Goal: Check status: Check status

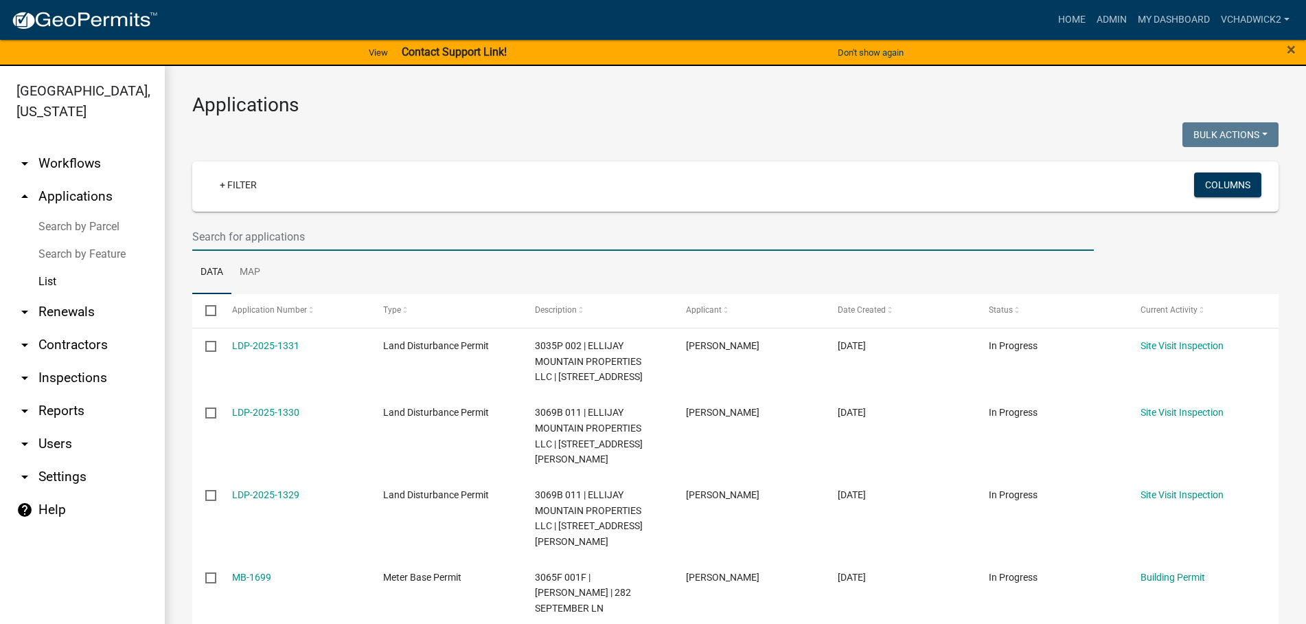
click at [334, 238] on input "text" at bounding box center [643, 237] width 902 height 28
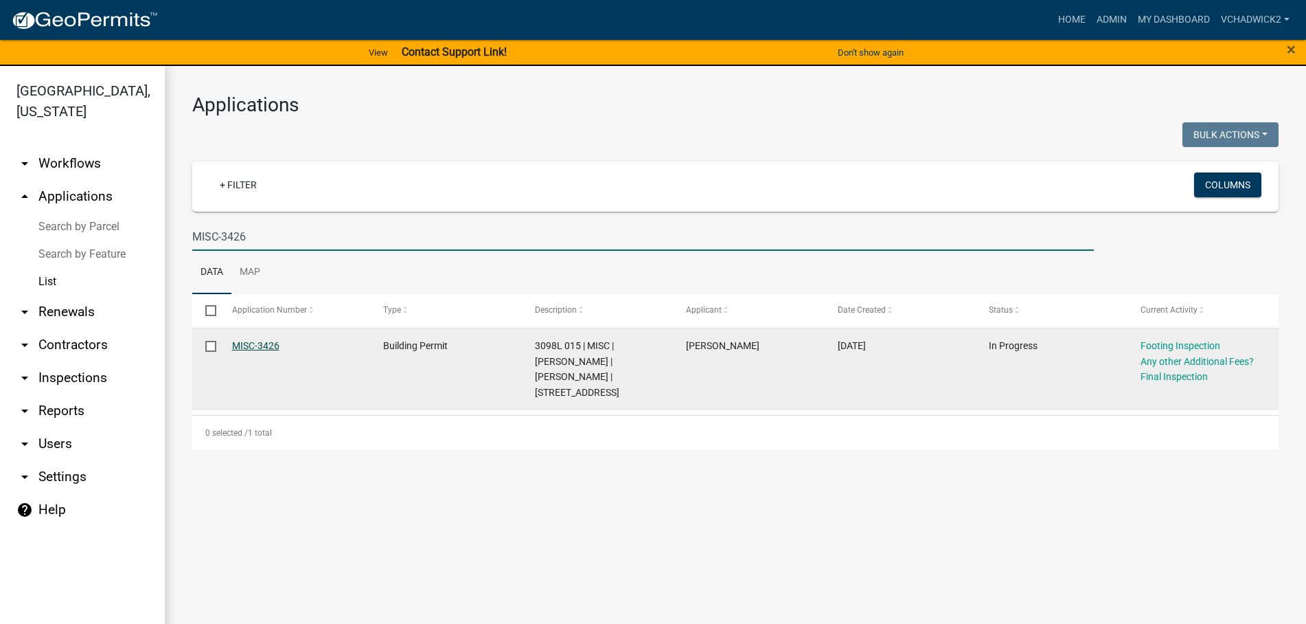
type input "MISC-3426"
click at [242, 345] on link "MISC-3426" at bounding box center [255, 345] width 47 height 11
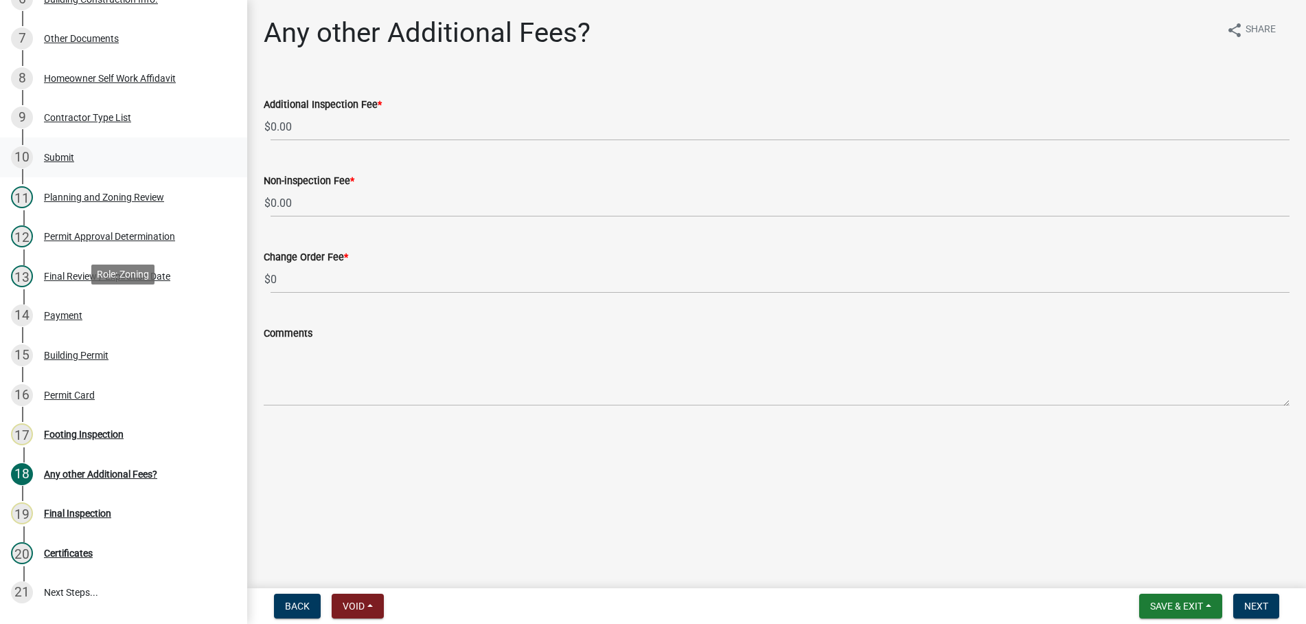
scroll to position [490, 0]
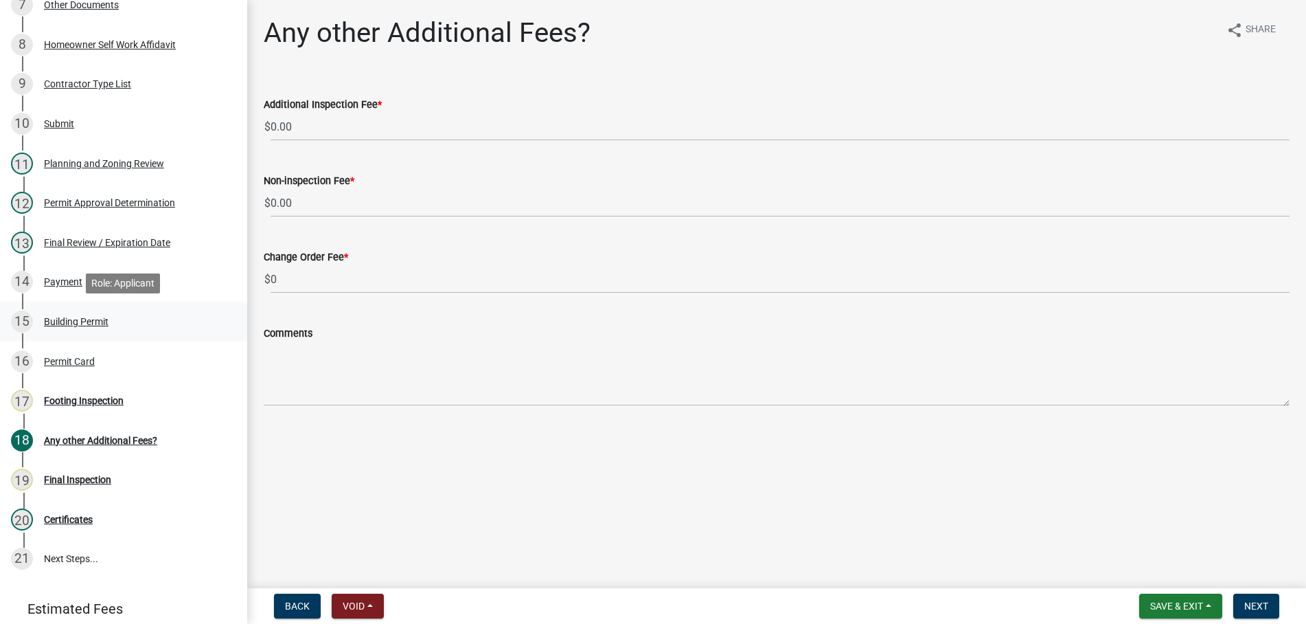
click at [64, 321] on div "Building Permit" at bounding box center [76, 322] width 65 height 10
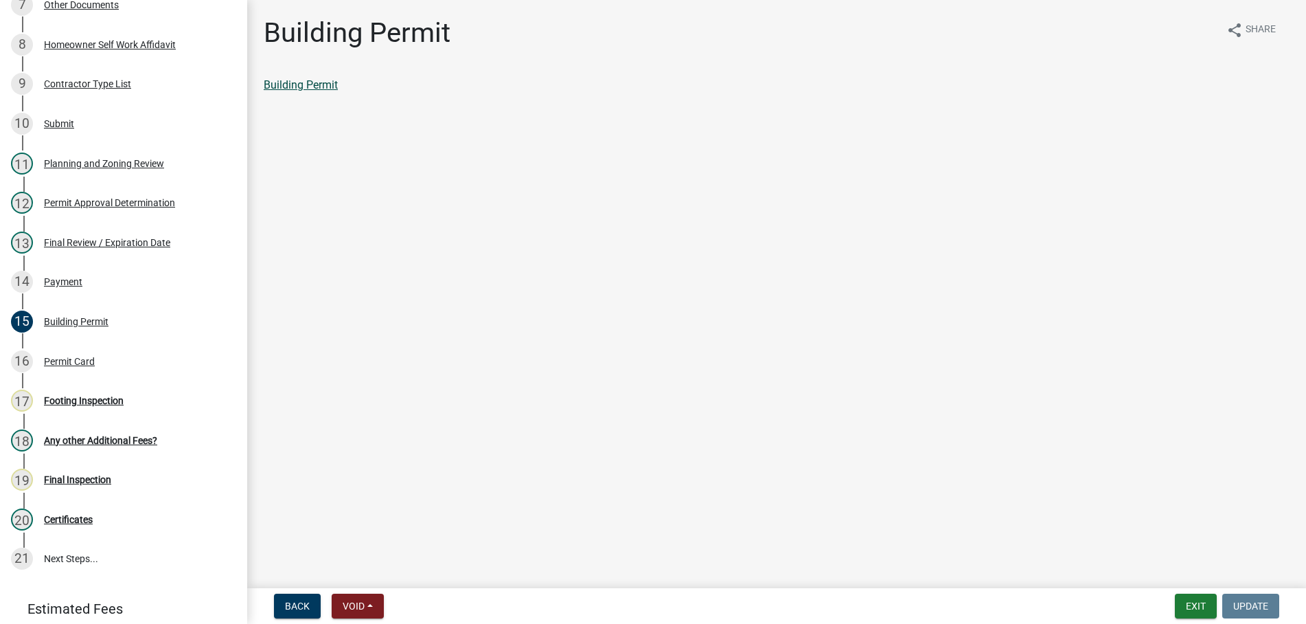
click at [286, 84] on link "Building Permit" at bounding box center [301, 84] width 74 height 13
click at [1195, 597] on button "Exit" at bounding box center [1196, 605] width 42 height 25
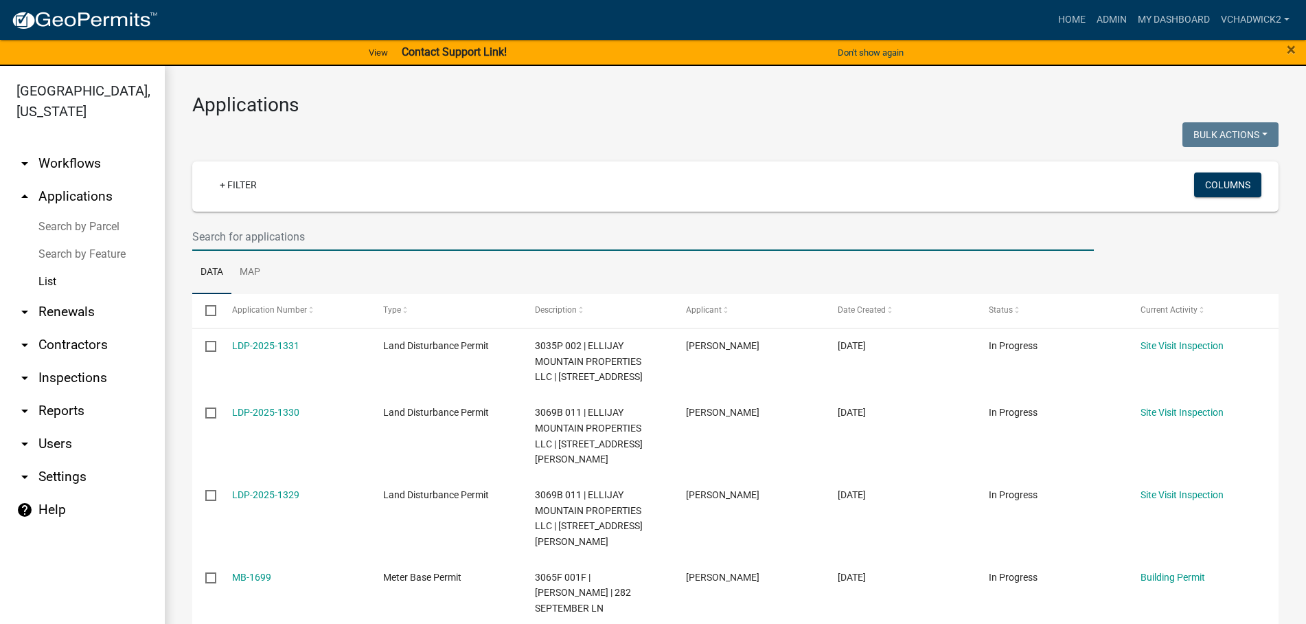
click at [269, 236] on input "text" at bounding box center [643, 237] width 902 height 28
click at [258, 234] on input "text" at bounding box center [643, 237] width 902 height 28
click at [267, 231] on input "text" at bounding box center [643, 237] width 902 height 28
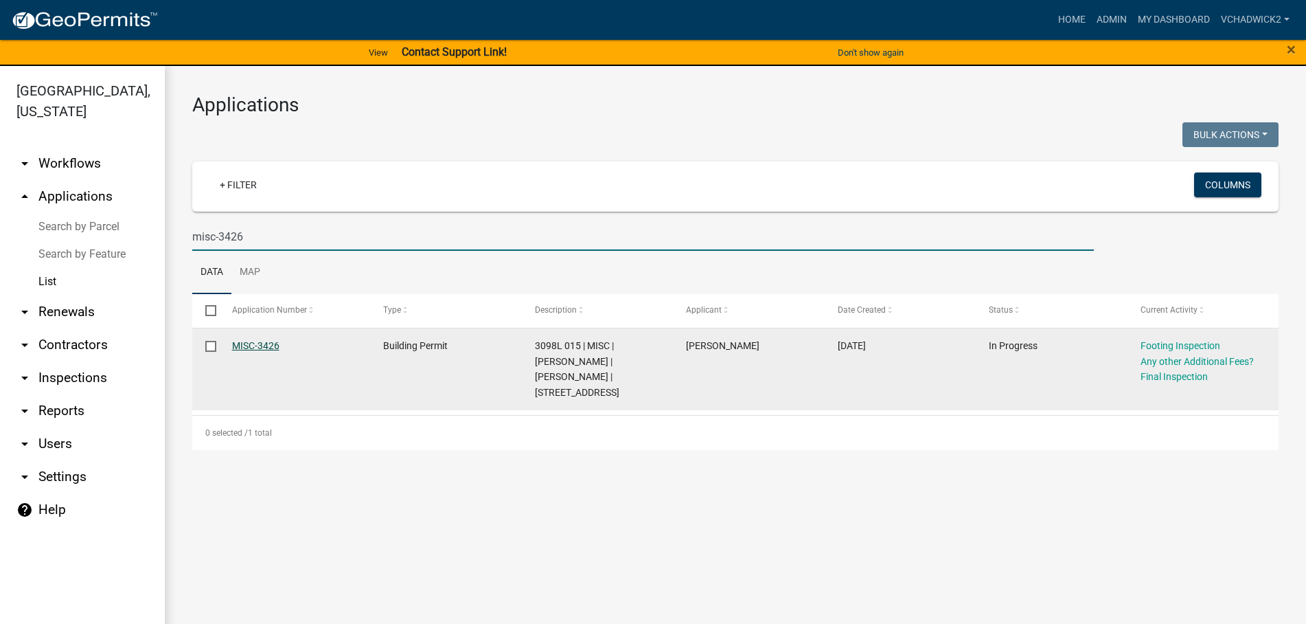
type input "misc-3426"
click at [268, 345] on link "MISC-3426" at bounding box center [255, 345] width 47 height 11
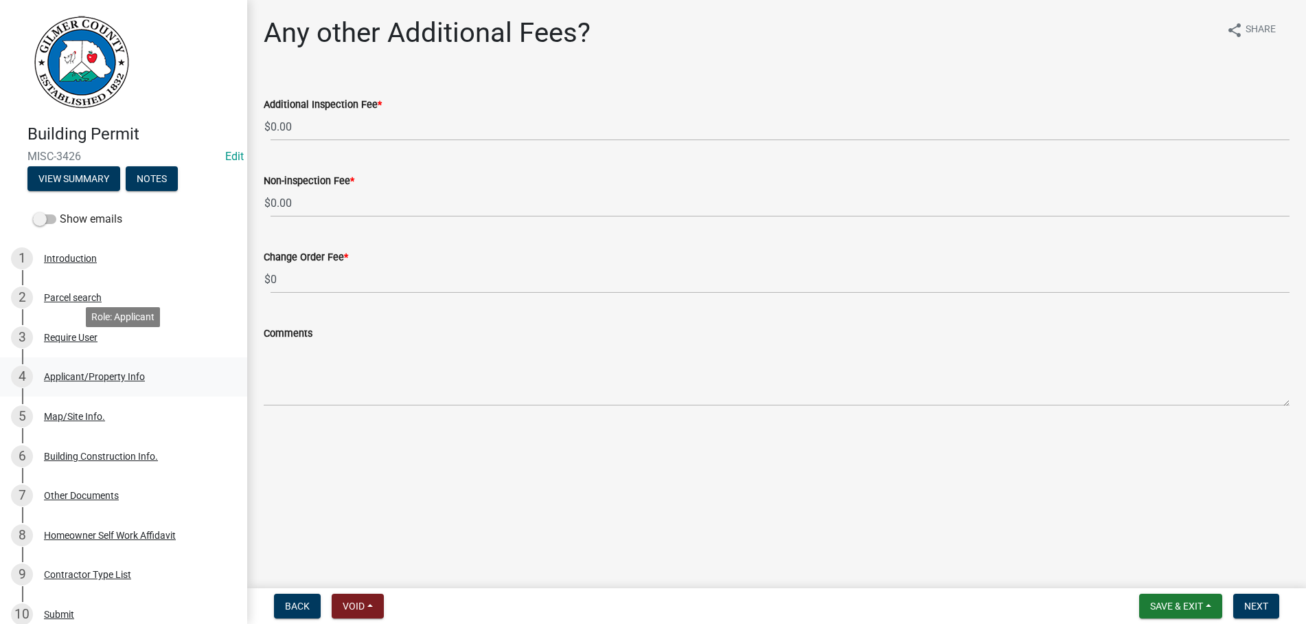
scroll to position [280, 0]
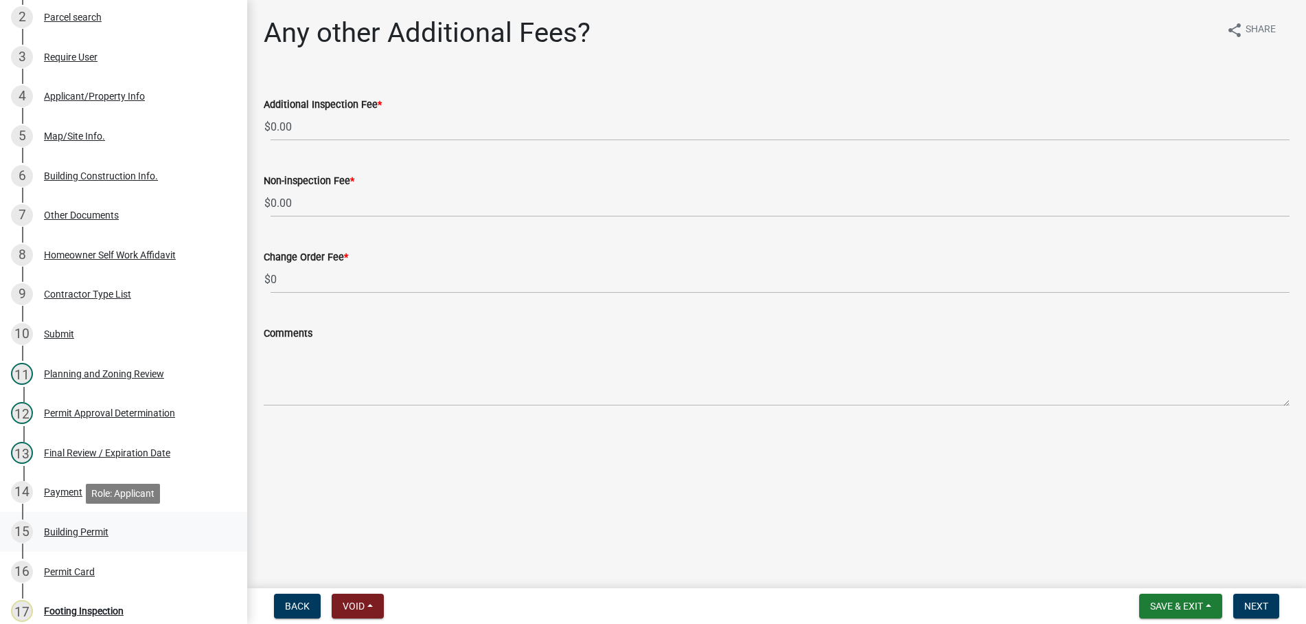
click at [69, 530] on div "Building Permit" at bounding box center [76, 532] width 65 height 10
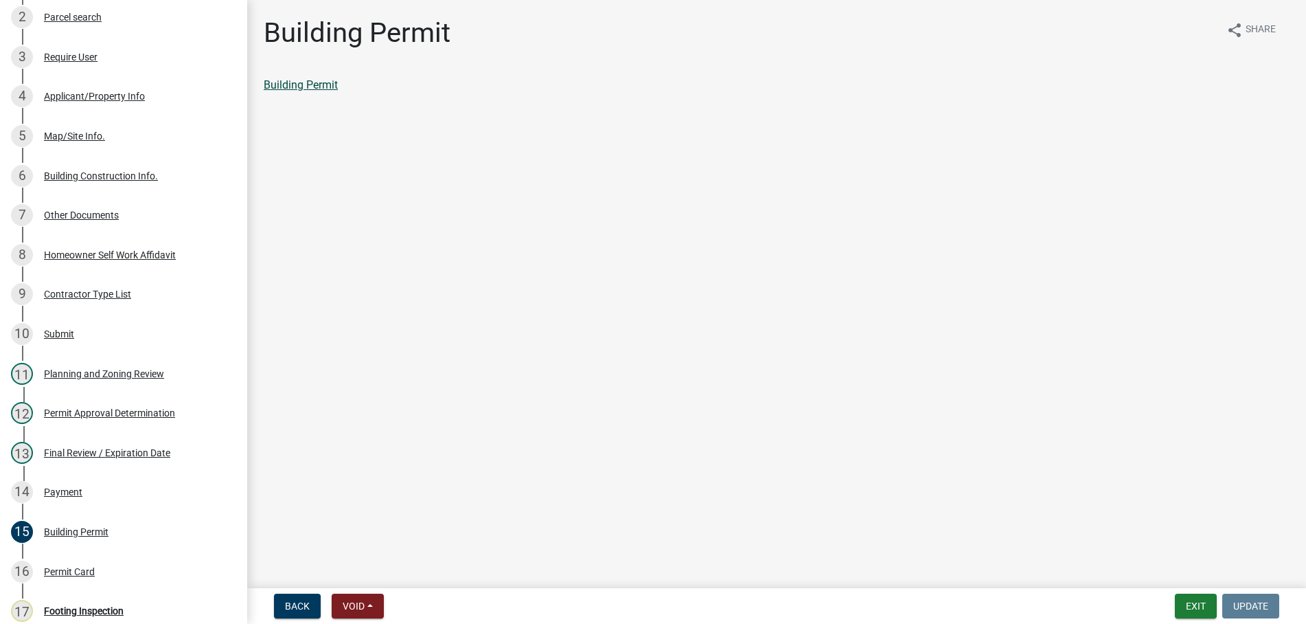
click at [315, 84] on link "Building Permit" at bounding box center [301, 84] width 74 height 13
click at [1192, 605] on button "Exit" at bounding box center [1196, 605] width 42 height 25
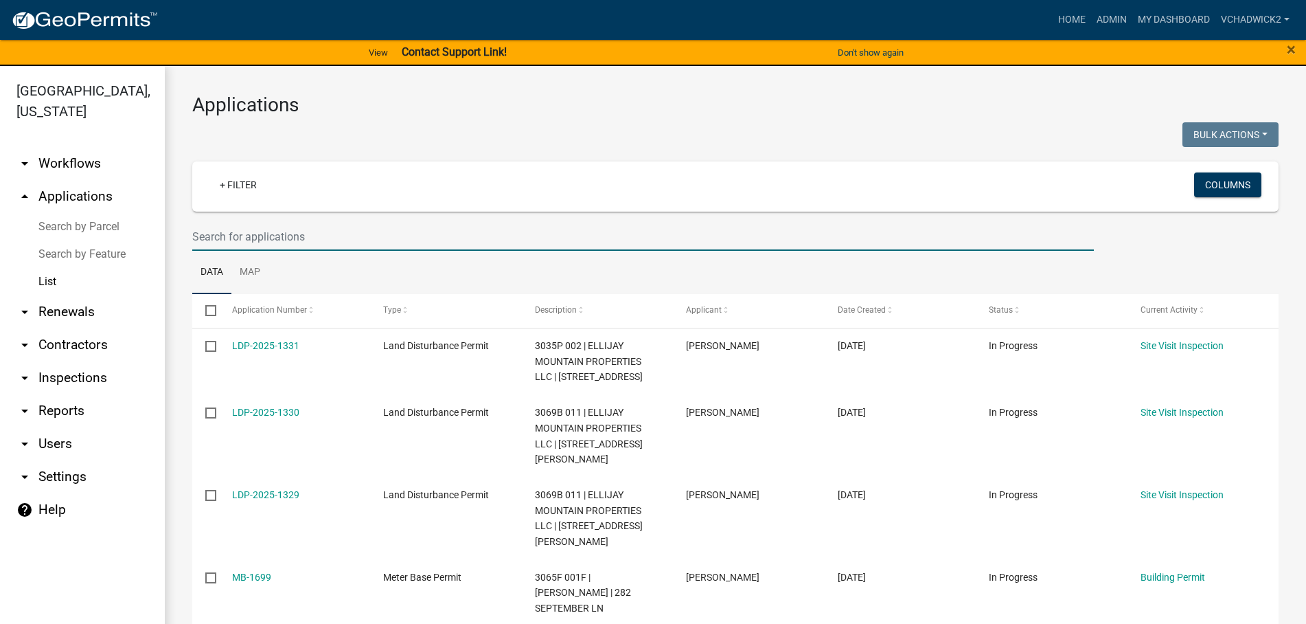
click at [262, 239] on input "text" at bounding box center [643, 237] width 902 height 28
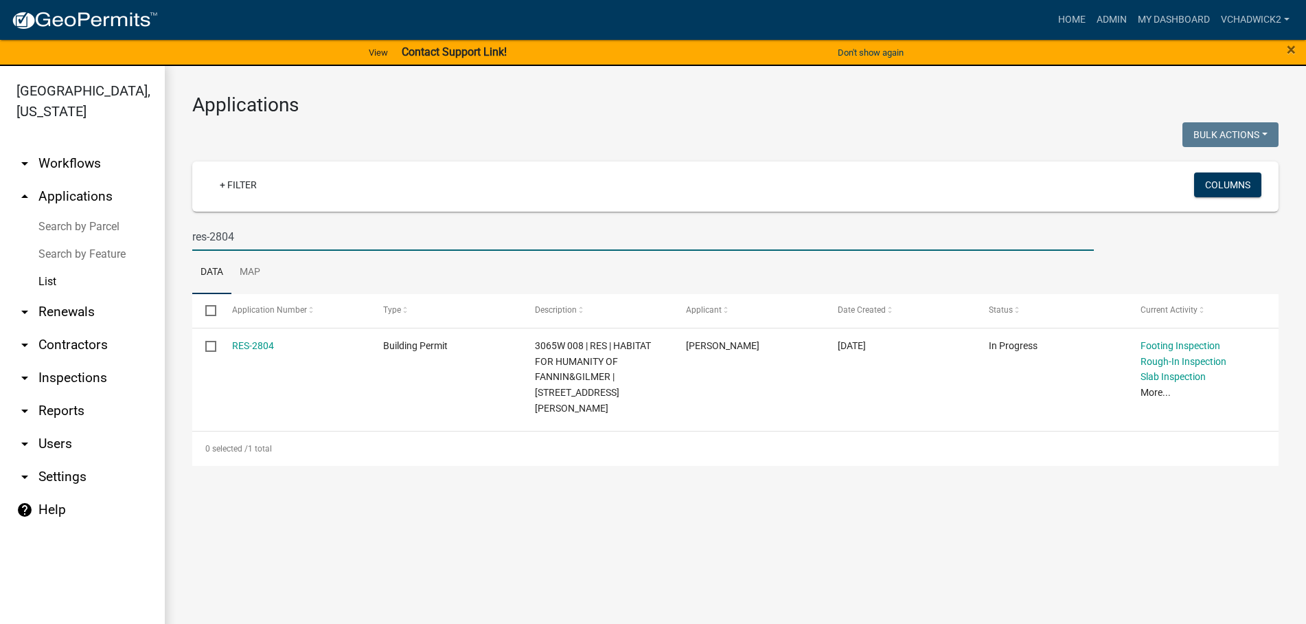
type input "res-2804"
